Goal: Task Accomplishment & Management: Complete application form

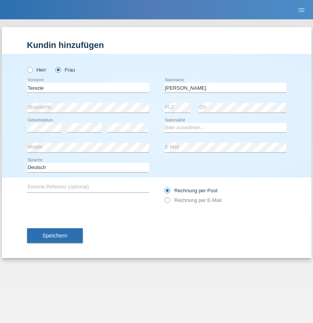
type input "[PERSON_NAME]"
select select "CH"
radio input "true"
click at [88, 87] on input "text" at bounding box center [88, 88] width 122 height 10
type input "firat"
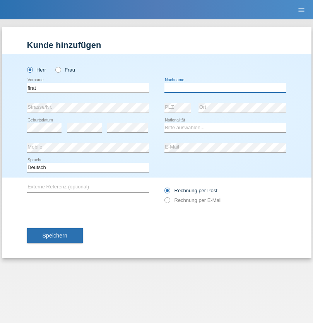
click at [225, 87] on input "text" at bounding box center [225, 88] width 122 height 10
type input "kara"
select select "CH"
radio input "true"
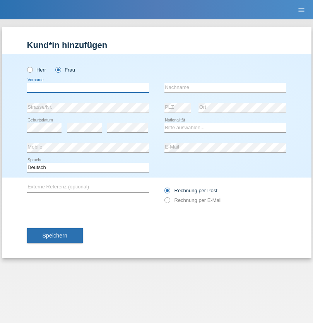
click at [88, 87] on input "text" at bounding box center [88, 88] width 122 height 10
type input "Nuria"
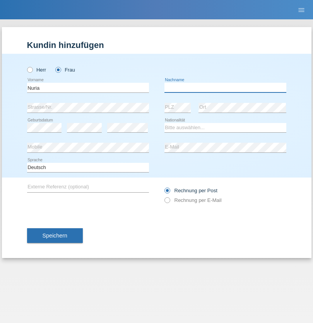
click at [225, 87] on input "text" at bounding box center [225, 88] width 122 height 10
type input "D'Antino"
select select "CH"
